Goal: Navigation & Orientation: Find specific page/section

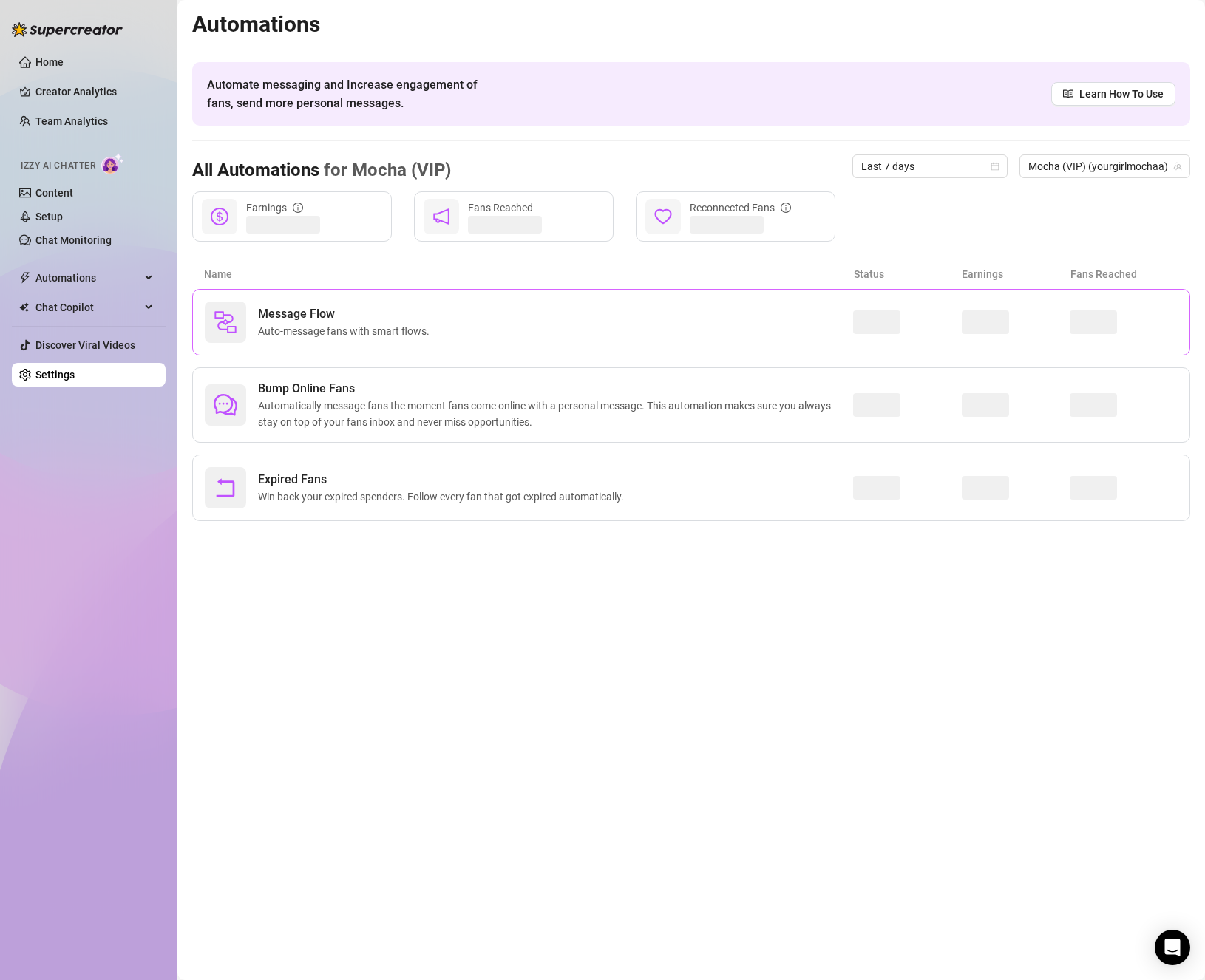
click at [680, 335] on div "Message Flow Auto-message fans with smart flows." at bounding box center [529, 323] width 648 height 42
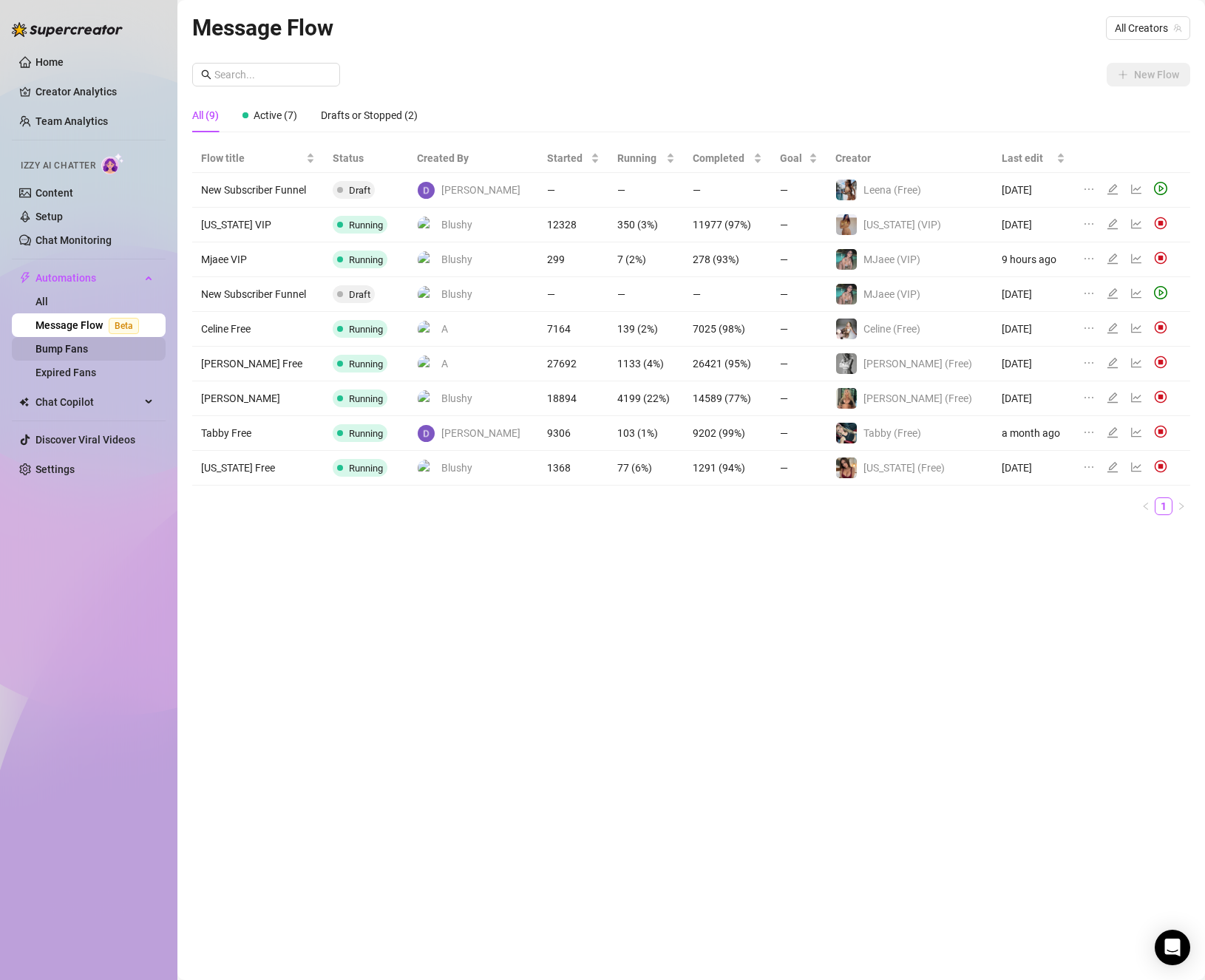
click at [83, 346] on link "Bump Fans" at bounding box center [62, 348] width 53 height 12
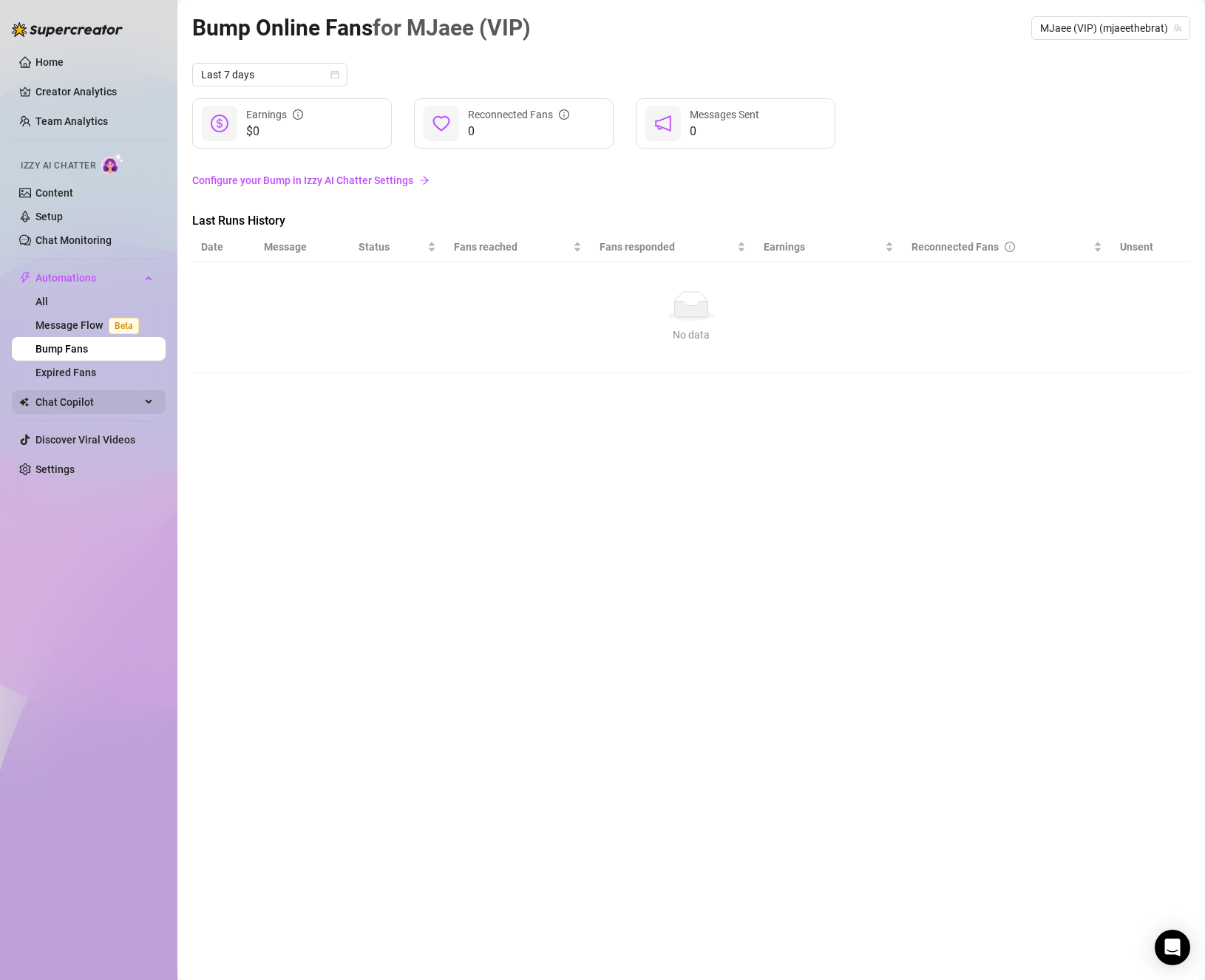
click at [93, 399] on span "Chat Copilot" at bounding box center [88, 403] width 105 height 24
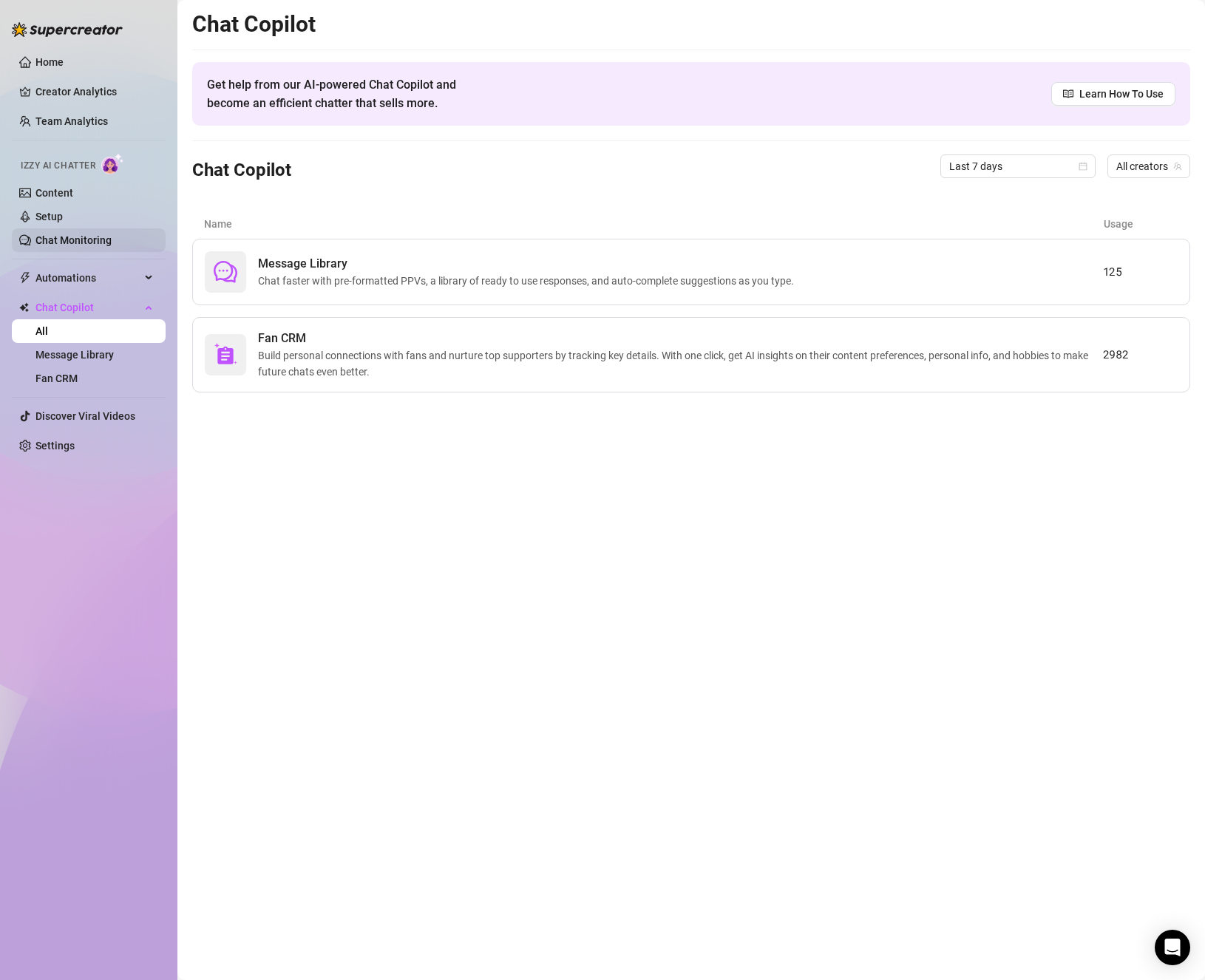
click at [89, 235] on link "Chat Monitoring" at bounding box center [73, 240] width 76 height 12
